Goal: Task Accomplishment & Management: Use online tool/utility

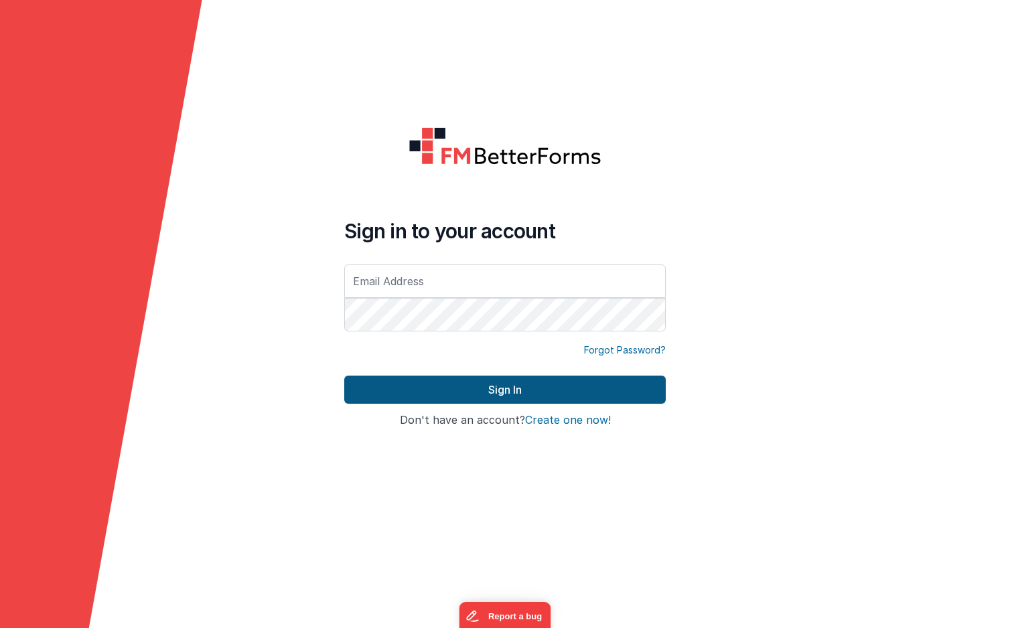
type input "[EMAIL_ADDRESS][DOMAIN_NAME]"
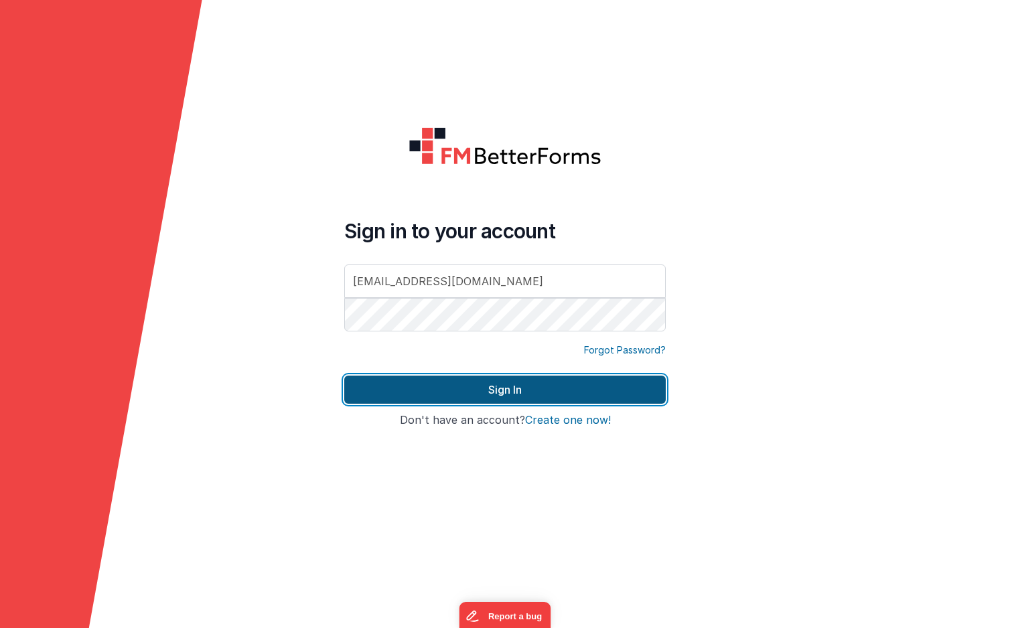
click at [452, 394] on button "Sign In" at bounding box center [504, 390] width 321 height 28
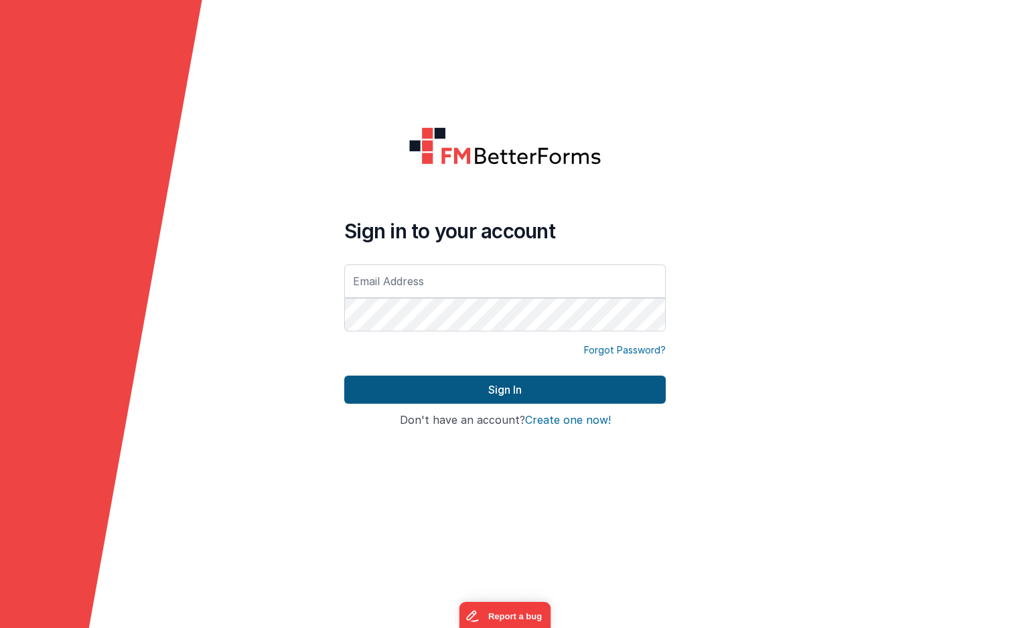
type input "[EMAIL_ADDRESS][DOMAIN_NAME]"
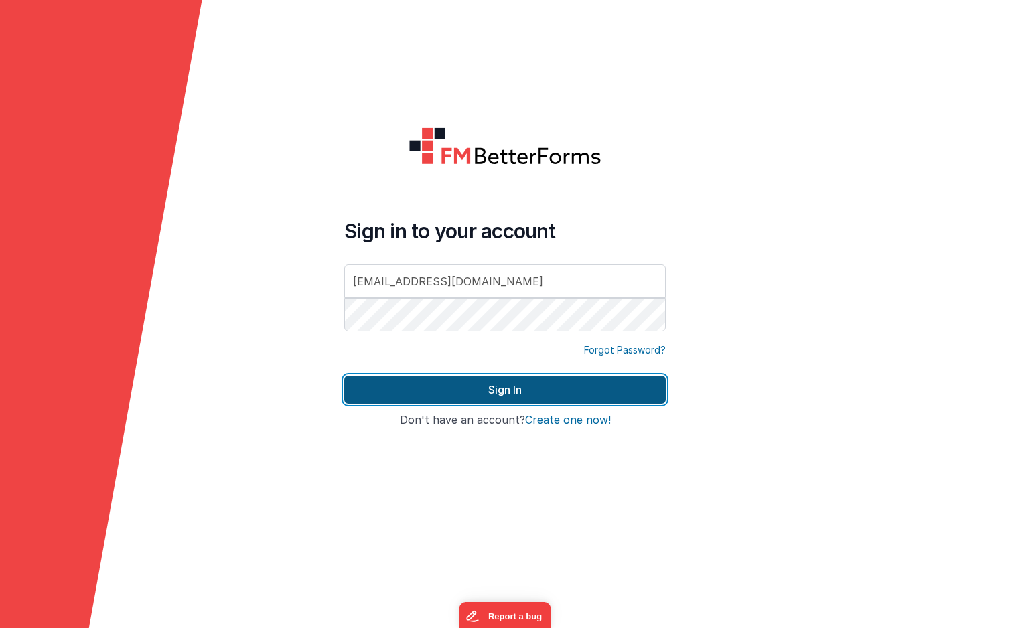
click at [435, 381] on button "Sign In" at bounding box center [504, 390] width 321 height 28
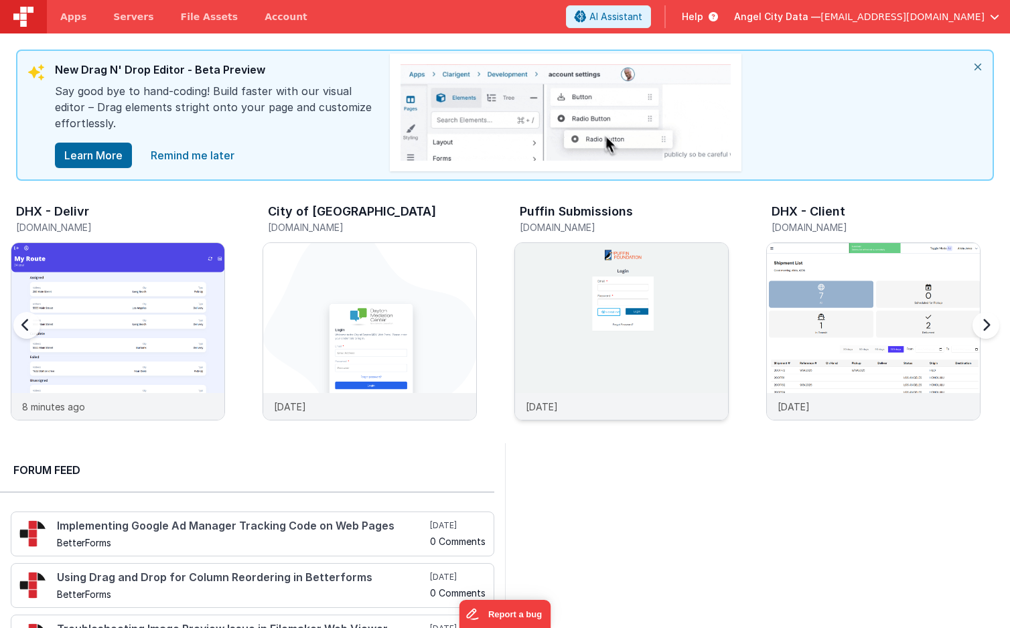
click at [617, 264] on img at bounding box center [621, 349] width 213 height 213
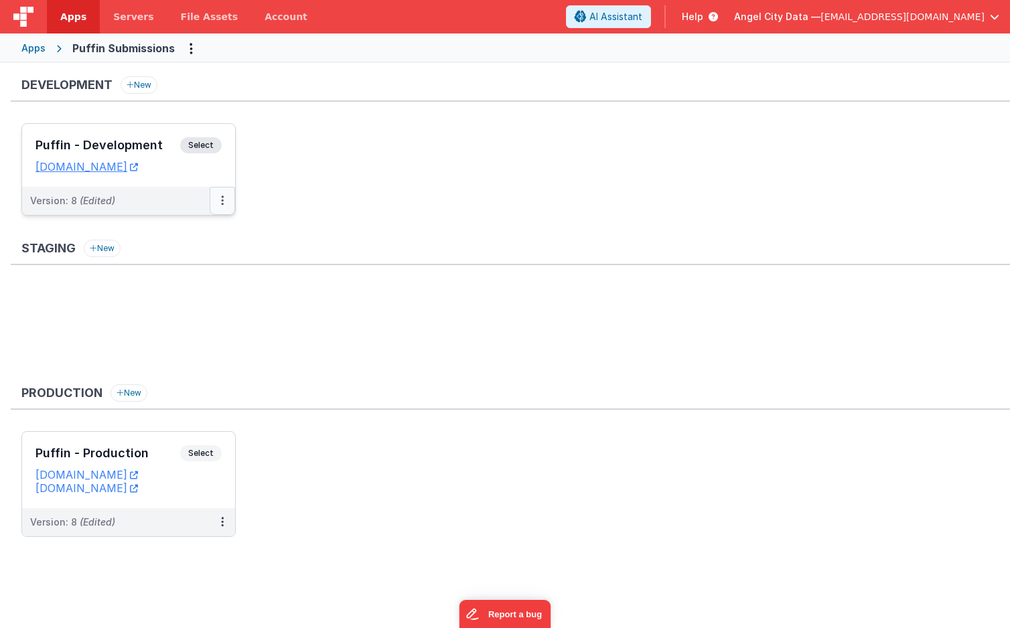
click at [222, 200] on icon at bounding box center [222, 200] width 3 height 1
click at [165, 272] on link "Deploy..." at bounding box center [176, 279] width 118 height 24
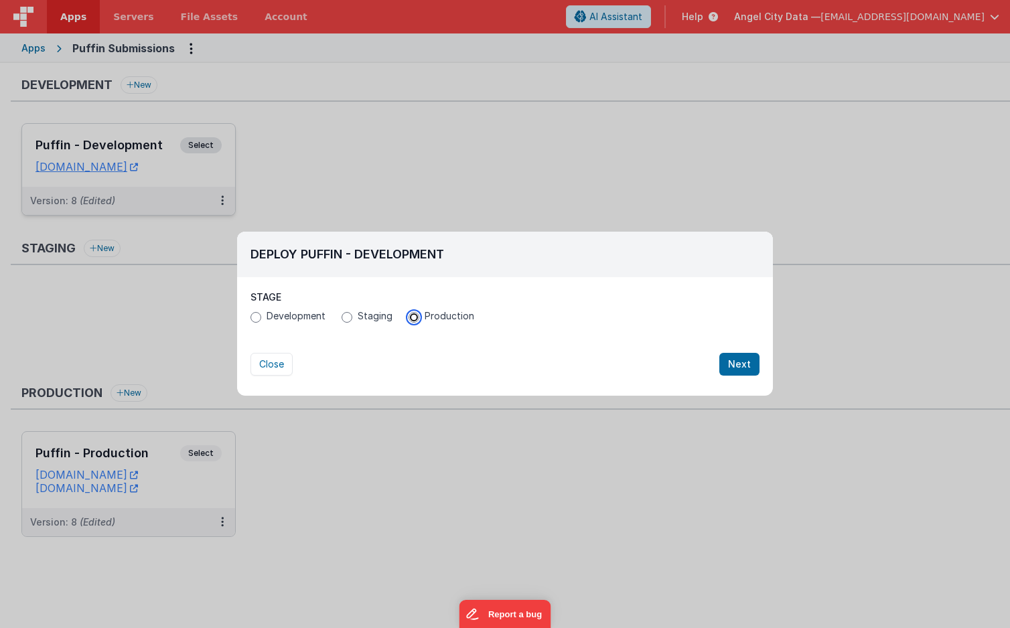
click at [414, 317] on input "Production" at bounding box center [413, 317] width 11 height 11
radio input "true"
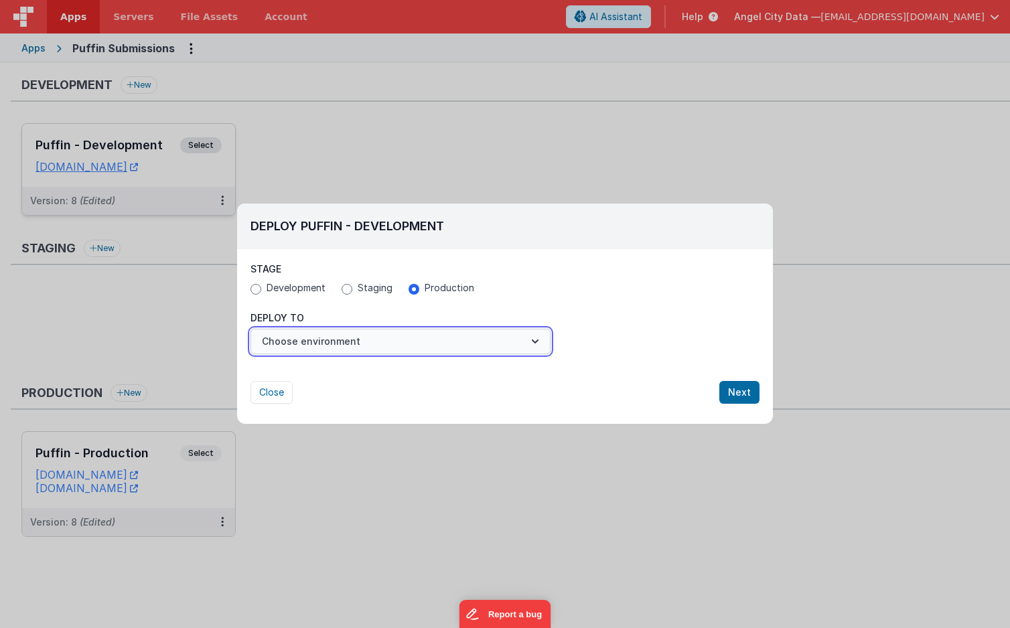
click at [433, 343] on button "Choose environment" at bounding box center [400, 341] width 300 height 25
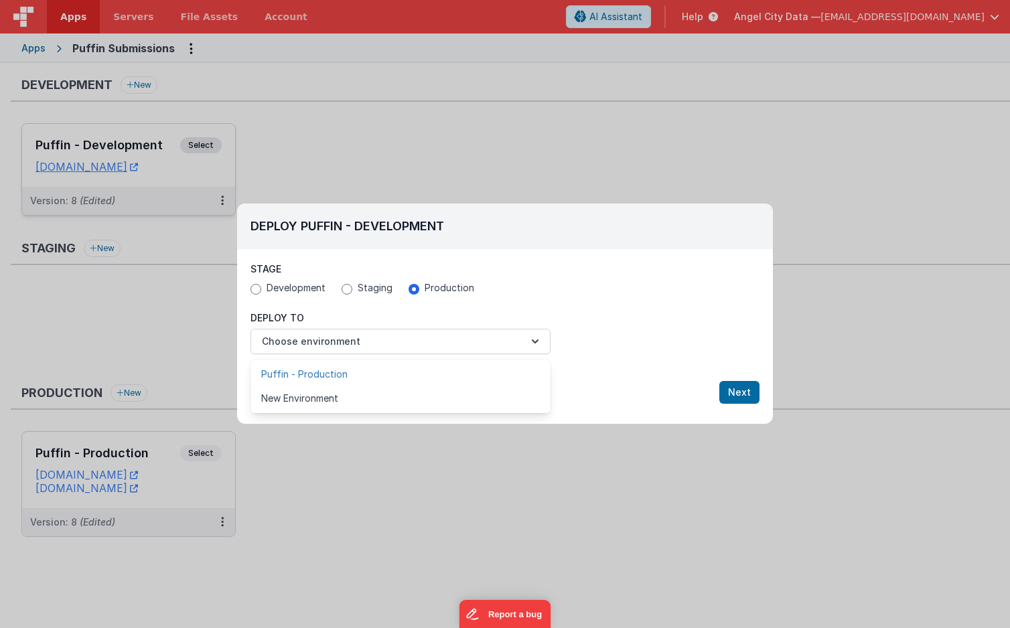
click at [325, 369] on link "Puffin - Production" at bounding box center [400, 374] width 300 height 24
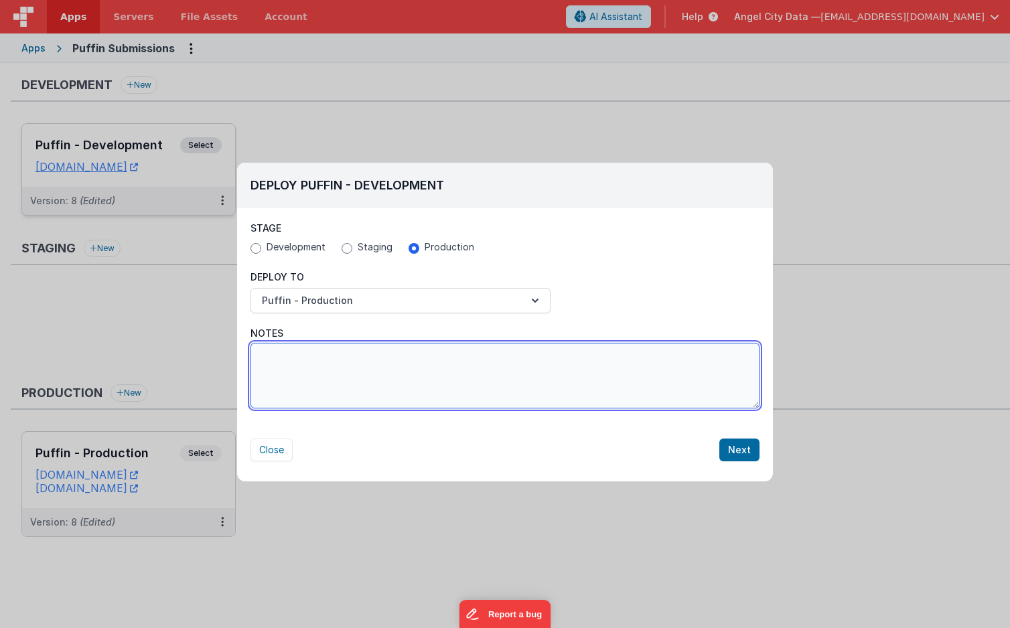
click at [541, 382] on textarea "Notes" at bounding box center [504, 376] width 509 height 66
type textarea "pushing common fiscal sponsor feature for the profile page"
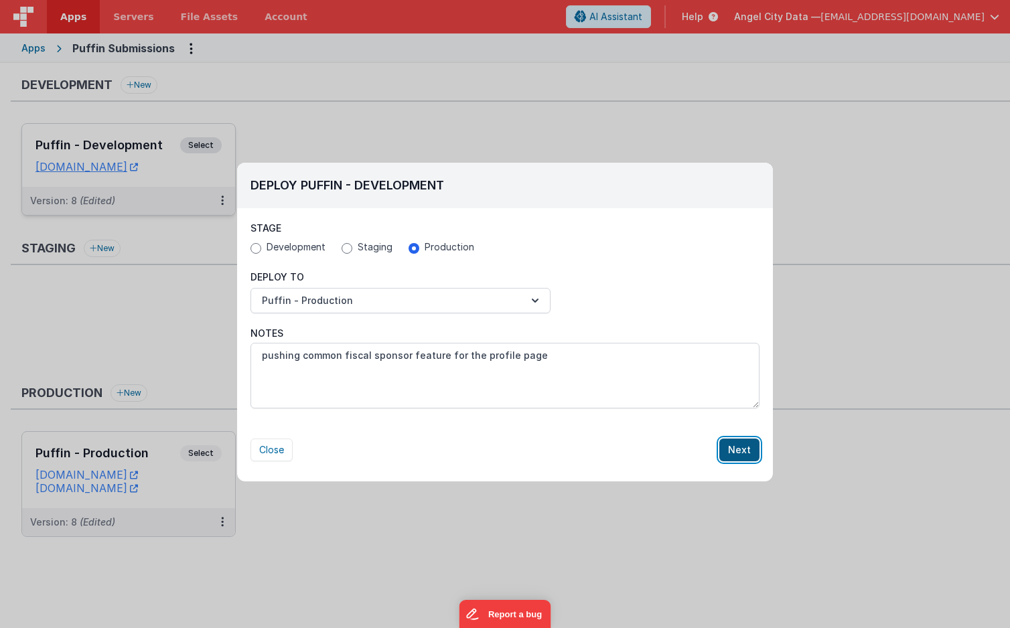
click at [740, 450] on button "Next" at bounding box center [739, 450] width 40 height 23
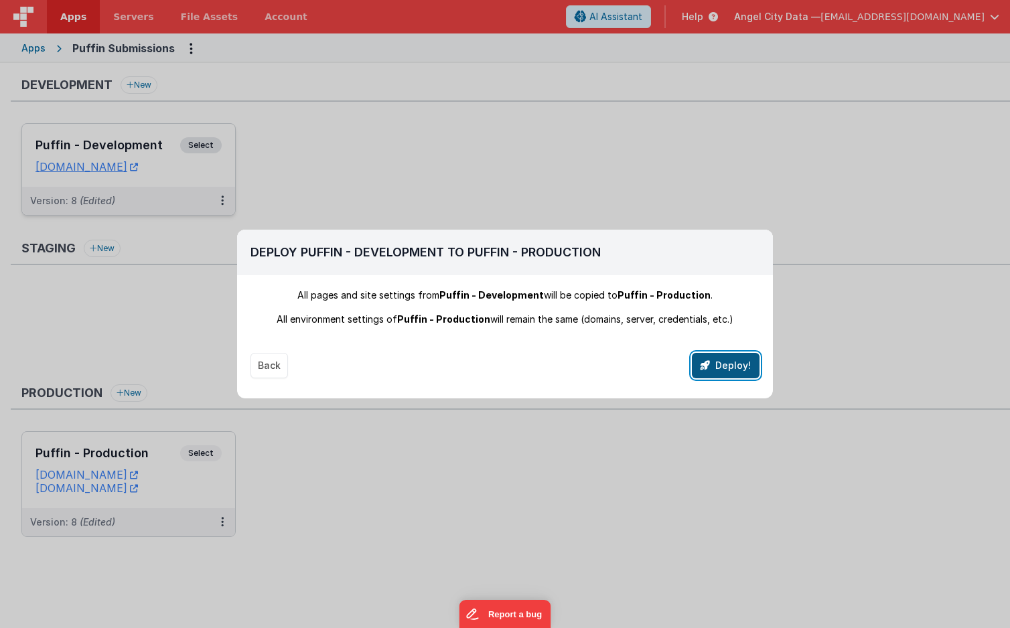
click at [718, 365] on button "Deploy!" at bounding box center [726, 365] width 68 height 25
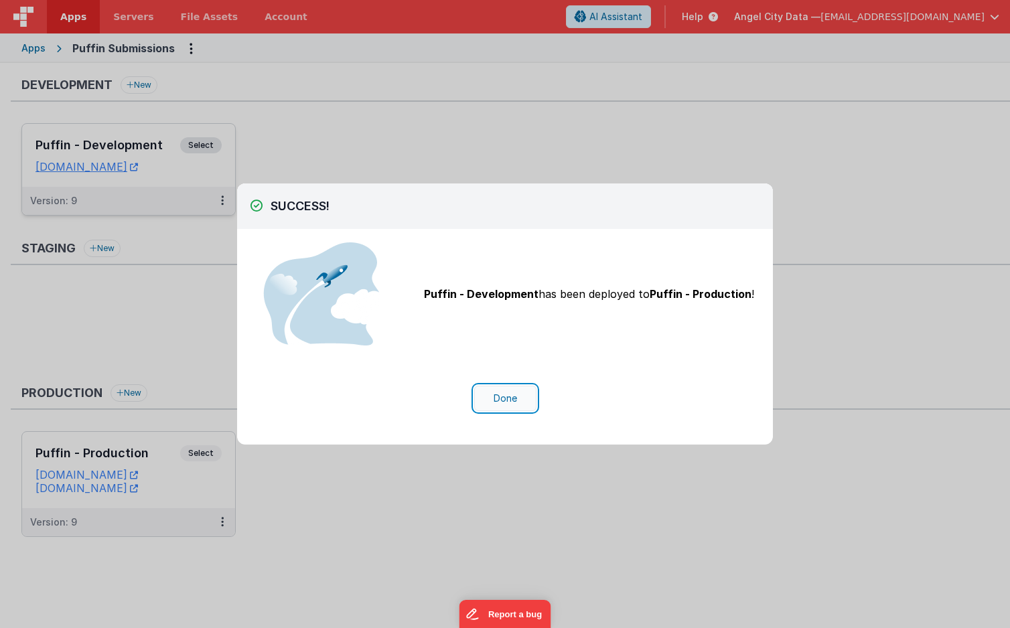
click at [502, 402] on button "Done" at bounding box center [505, 398] width 62 height 25
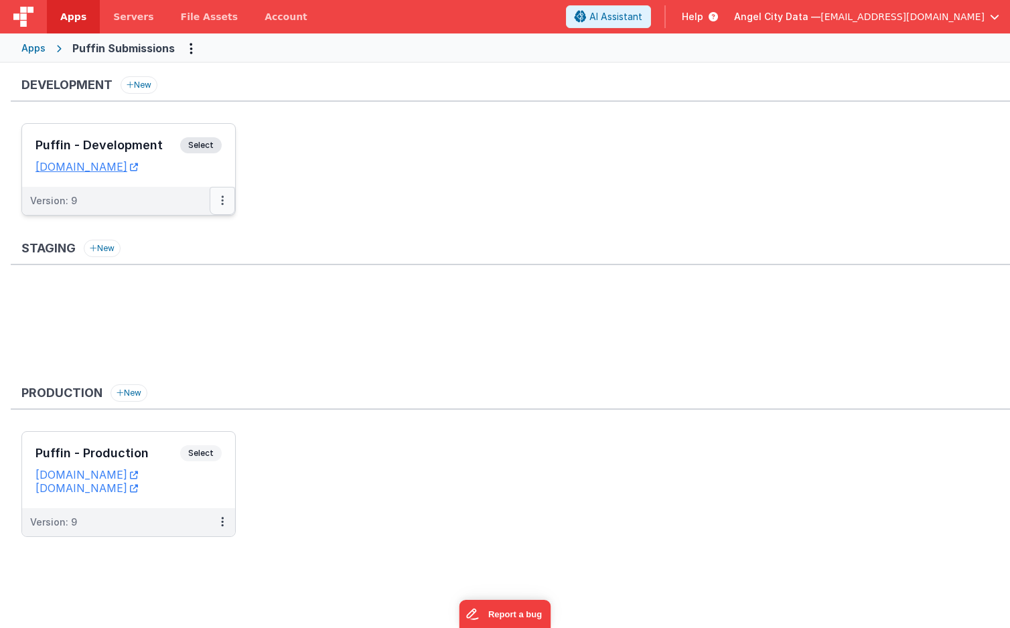
click at [222, 200] on icon at bounding box center [222, 200] width 3 height 1
click at [316, 228] on div at bounding box center [505, 314] width 1010 height 628
